Goal: Task Accomplishment & Management: Manage account settings

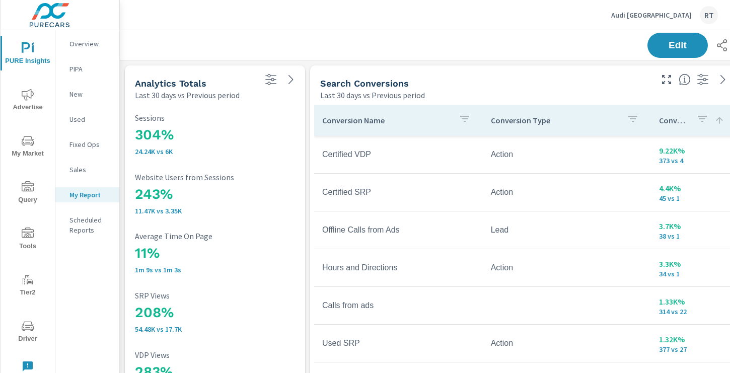
scroll to position [1743, 746]
click at [659, 14] on p "Audi [GEOGRAPHIC_DATA]" at bounding box center [651, 15] width 81 height 9
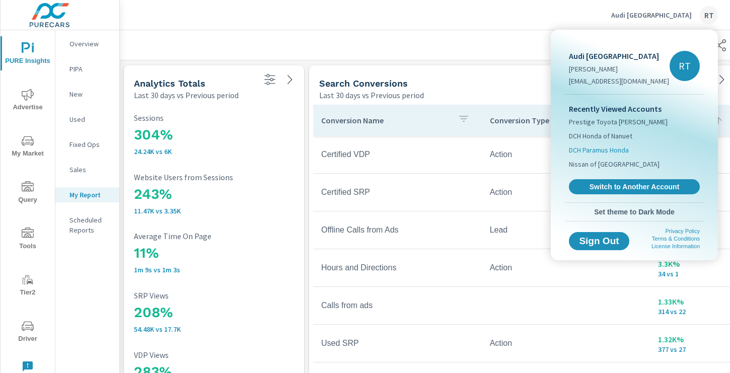
click at [593, 149] on span "DCH Paramus Honda" at bounding box center [599, 150] width 60 height 10
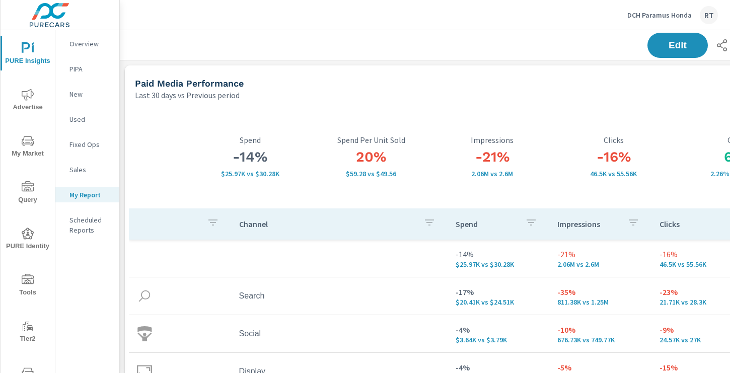
scroll to position [944, 0]
click at [30, 281] on icon "nav menu" at bounding box center [28, 279] width 12 height 10
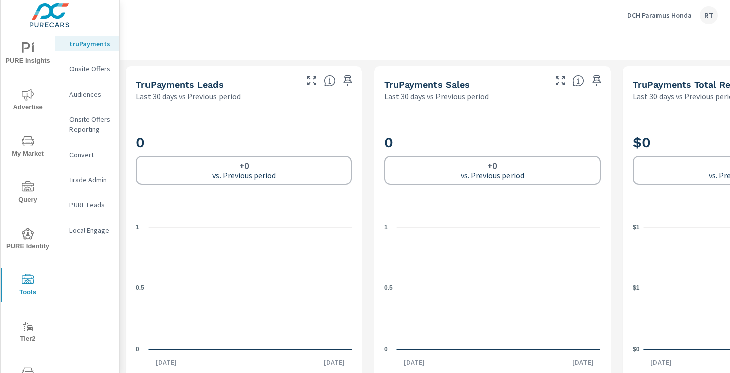
click at [93, 67] on p "Onsite Offers" at bounding box center [90, 69] width 42 height 10
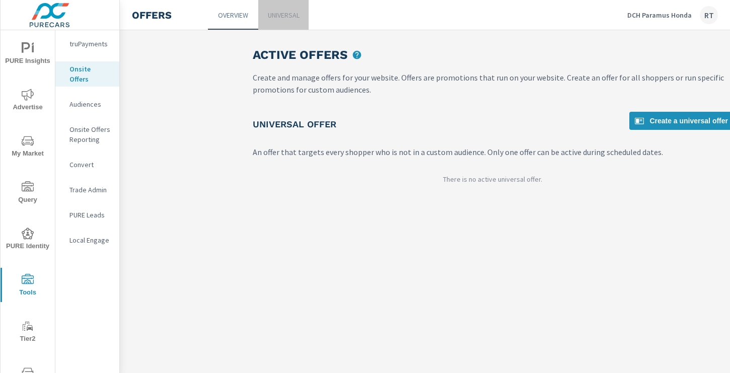
click at [297, 14] on p "Universal" at bounding box center [284, 15] width 32 height 10
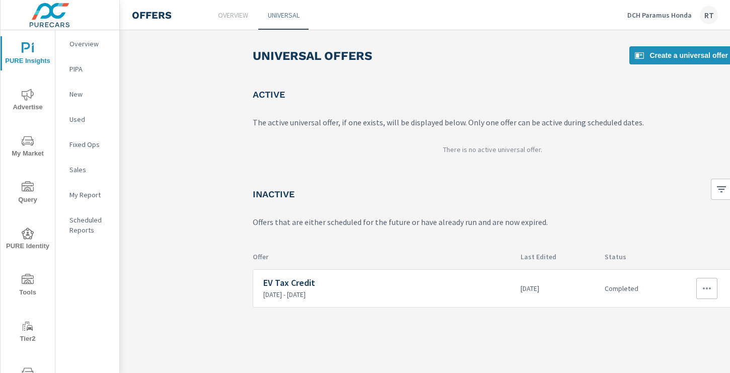
click at [707, 286] on icon "button" at bounding box center [707, 288] width 12 height 12
click at [667, 311] on div "Edit" at bounding box center [674, 312] width 14 height 12
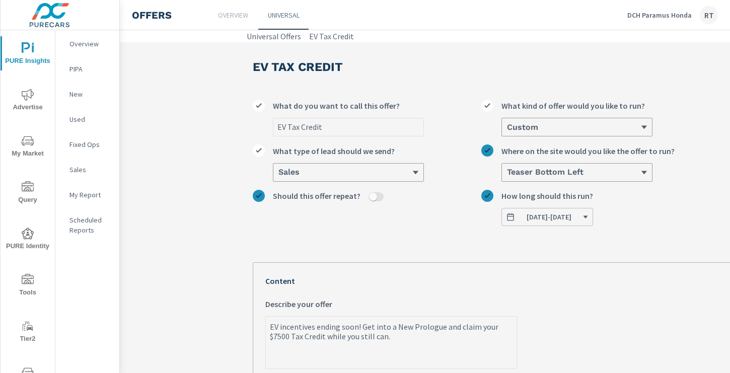
click at [572, 216] on span "[DATE] - [DATE]" at bounding box center [549, 216] width 45 height 9
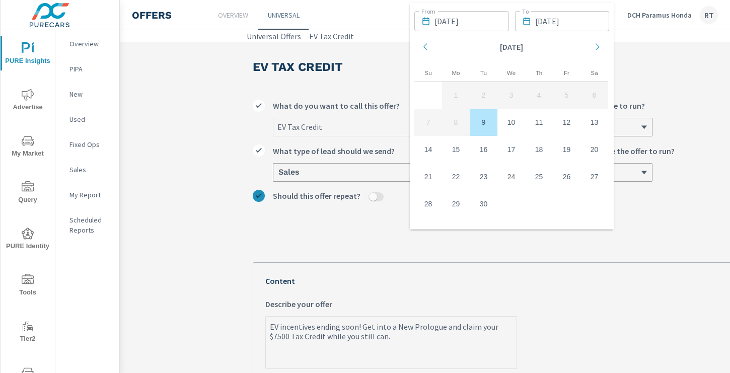
click at [481, 124] on td "9" at bounding box center [484, 122] width 28 height 27
type textarea "x"
type input "[DATE]"
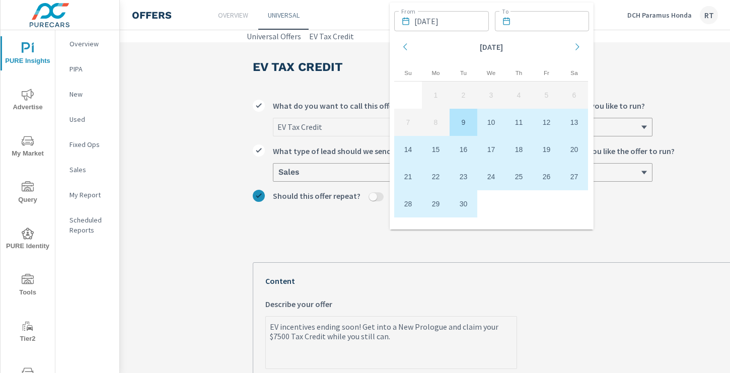
click at [464, 202] on td "30" at bounding box center [464, 203] width 28 height 27
type textarea "x"
type input "[DATE]"
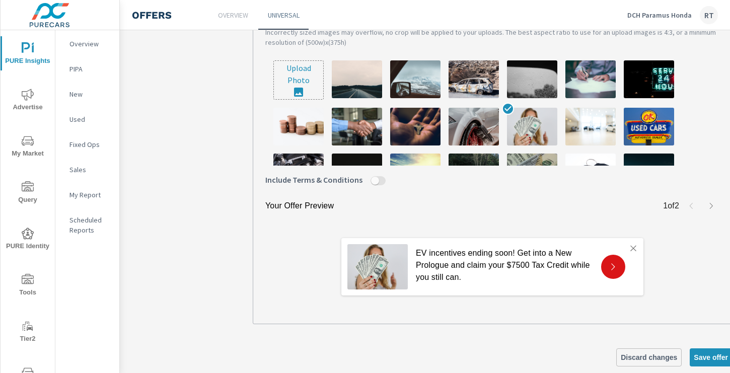
scroll to position [379, 0]
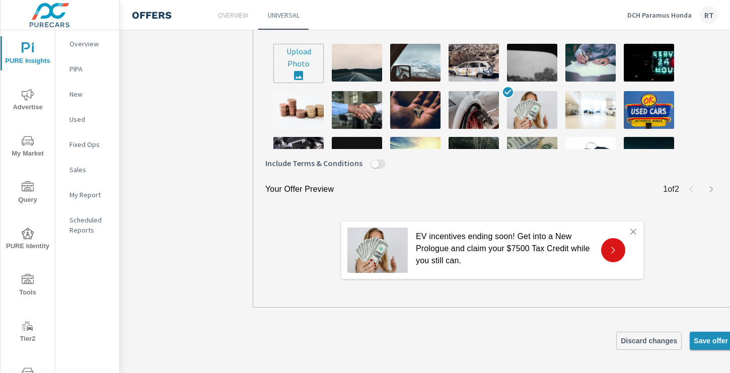
click at [707, 338] on span "Save offer" at bounding box center [711, 340] width 34 height 9
type textarea "x"
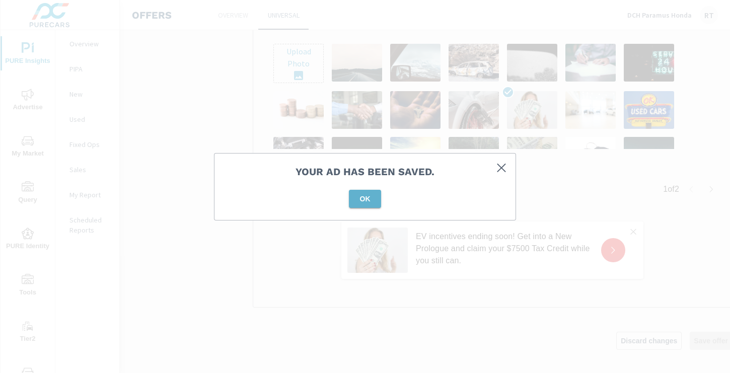
click at [363, 195] on span "OK" at bounding box center [365, 198] width 24 height 9
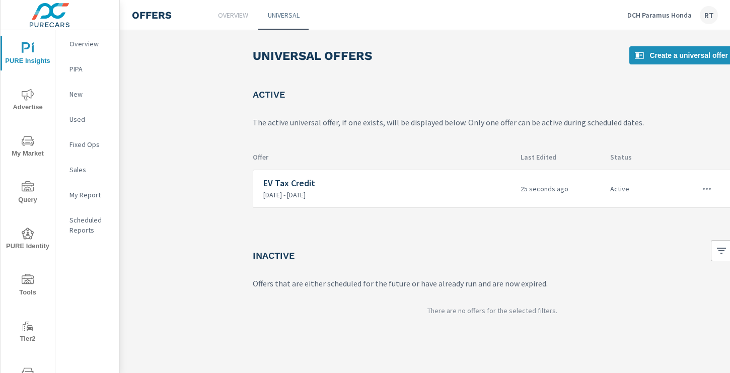
click at [30, 96] on icon "nav menu" at bounding box center [28, 95] width 12 height 12
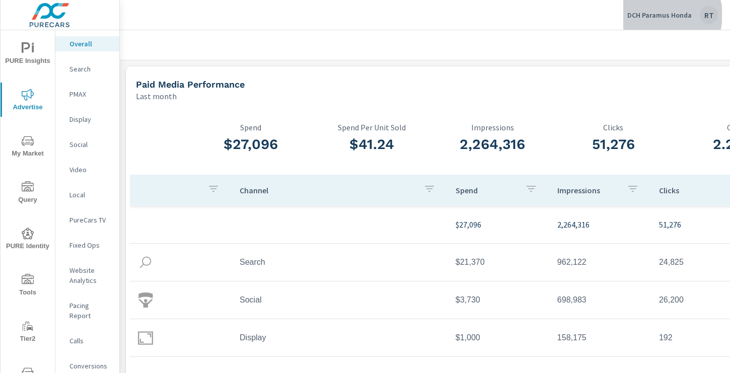
click at [661, 15] on p "DCH Paramus Honda" at bounding box center [659, 15] width 64 height 9
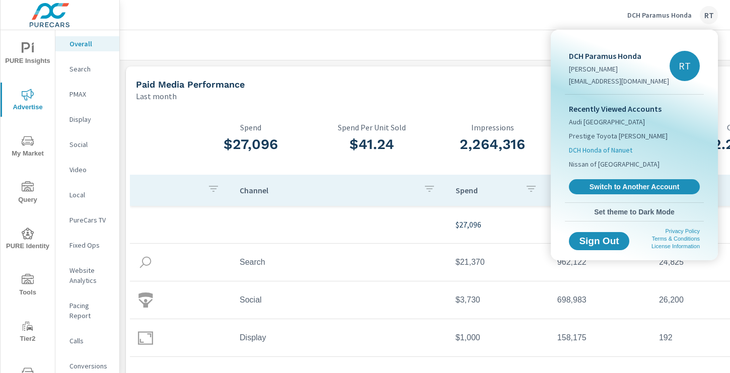
click at [593, 152] on span "DCH Honda of Nanuet" at bounding box center [600, 150] width 63 height 10
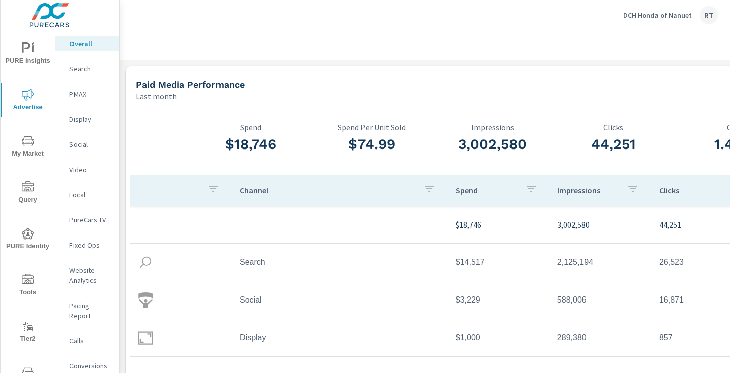
click at [23, 283] on icon "nav menu" at bounding box center [28, 280] width 12 height 12
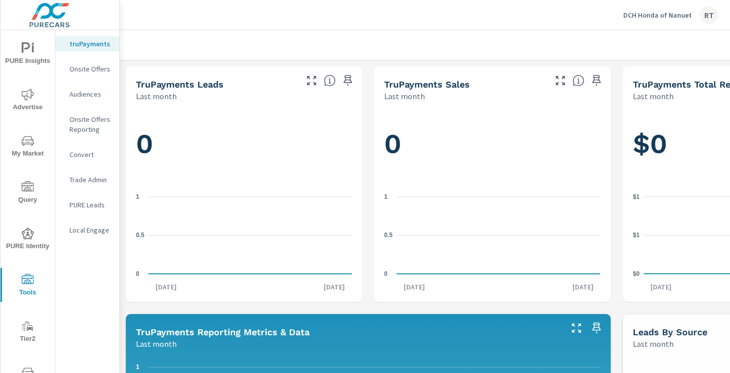
click at [89, 68] on p "Onsite Offers" at bounding box center [90, 69] width 42 height 10
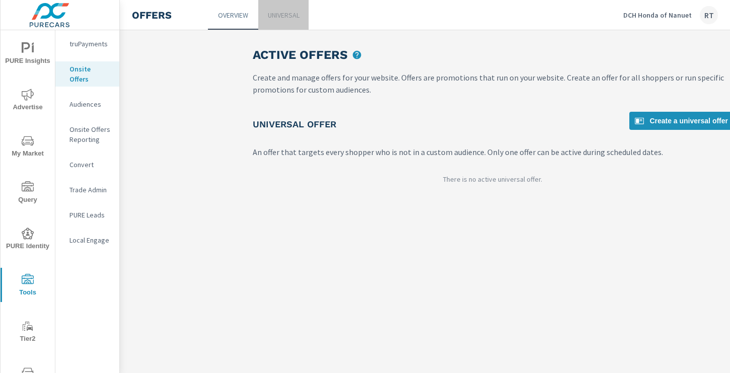
click at [293, 17] on p "Universal" at bounding box center [284, 15] width 32 height 10
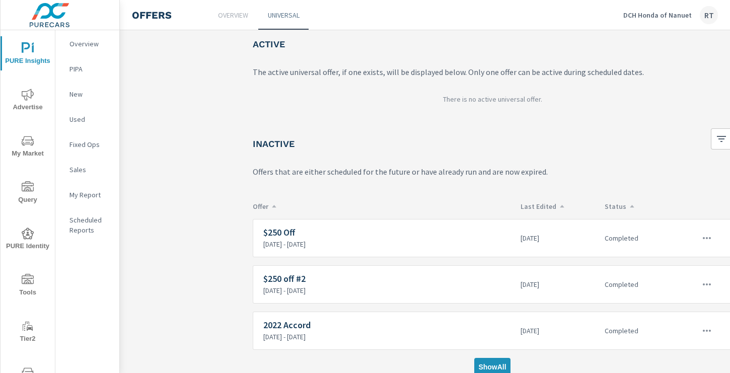
scroll to position [61, 0]
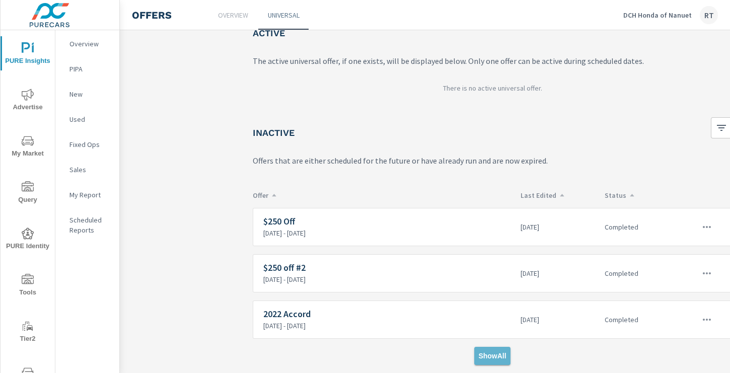
click at [490, 352] on span "Show All" at bounding box center [492, 355] width 28 height 9
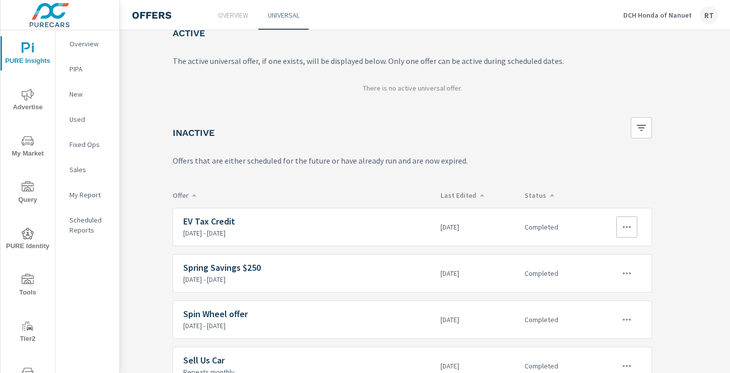
scroll to position [61, 135]
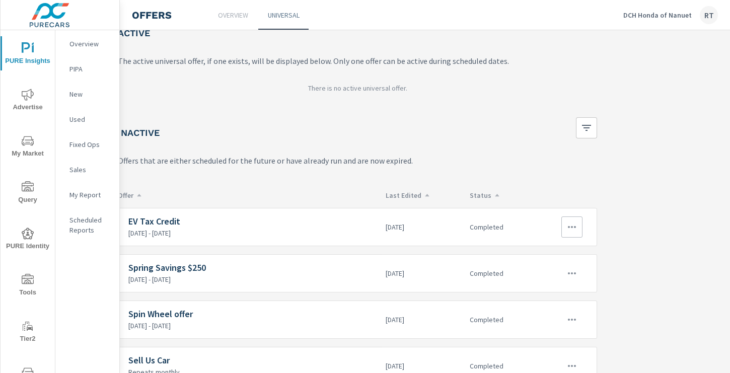
click at [567, 227] on icon "button" at bounding box center [572, 227] width 12 height 12
click at [537, 252] on div "Edit" at bounding box center [539, 250] width 14 height 12
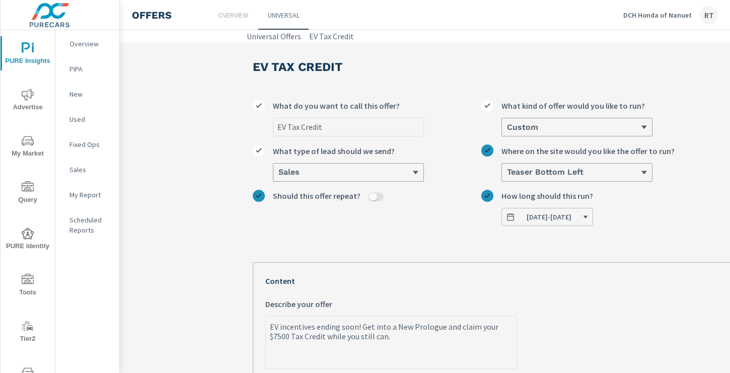
click at [572, 212] on span "[DATE] - [DATE]" at bounding box center [549, 216] width 45 height 9
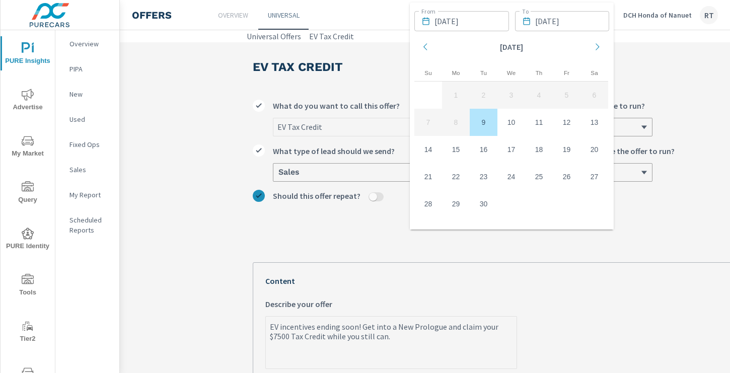
click at [480, 122] on td "9" at bounding box center [484, 122] width 28 height 27
type textarea "x"
type input "[DATE]"
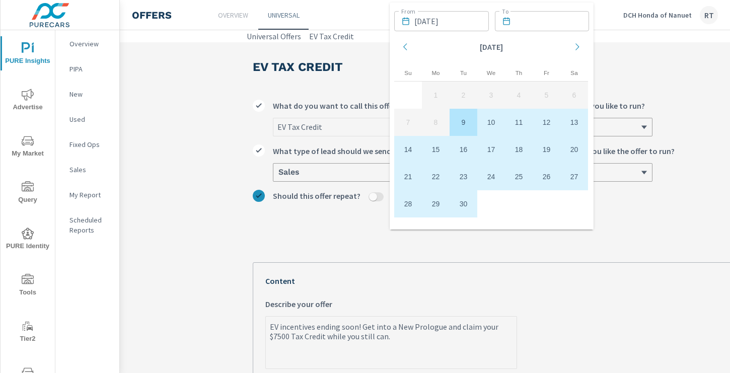
click at [468, 202] on td "30" at bounding box center [464, 203] width 28 height 27
type textarea "x"
type input "[DATE]"
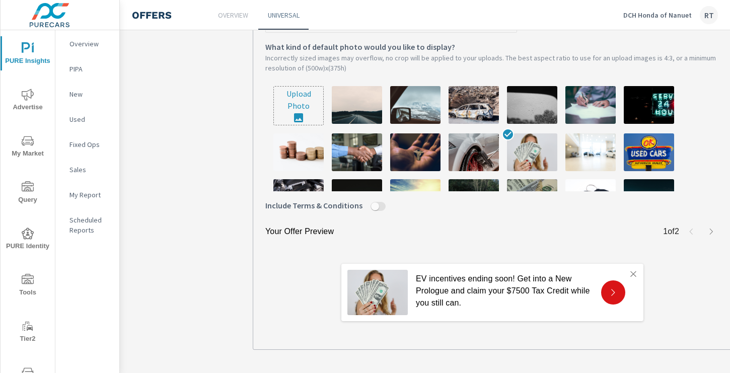
scroll to position [379, 0]
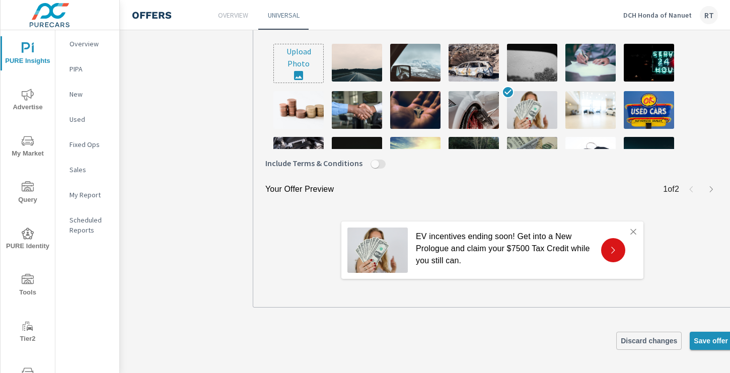
click at [697, 337] on span "Save offer" at bounding box center [711, 340] width 34 height 9
type textarea "x"
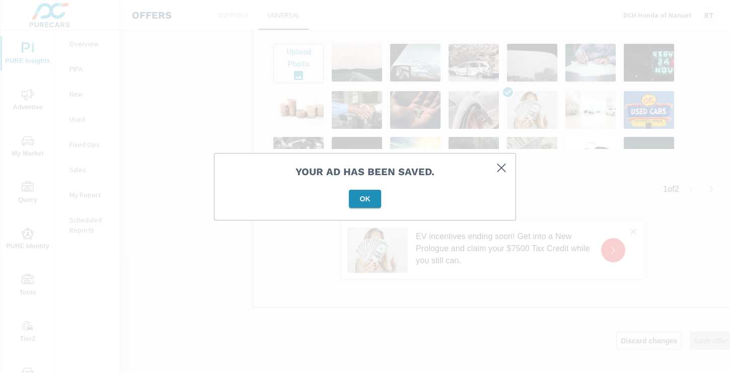
click at [371, 199] on span "OK" at bounding box center [365, 198] width 24 height 9
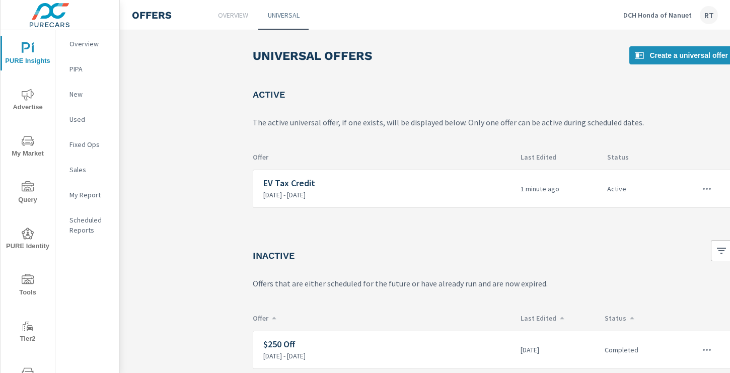
click at [27, 93] on icon "nav menu" at bounding box center [28, 95] width 12 height 12
